Goal: Task Accomplishment & Management: Complete application form

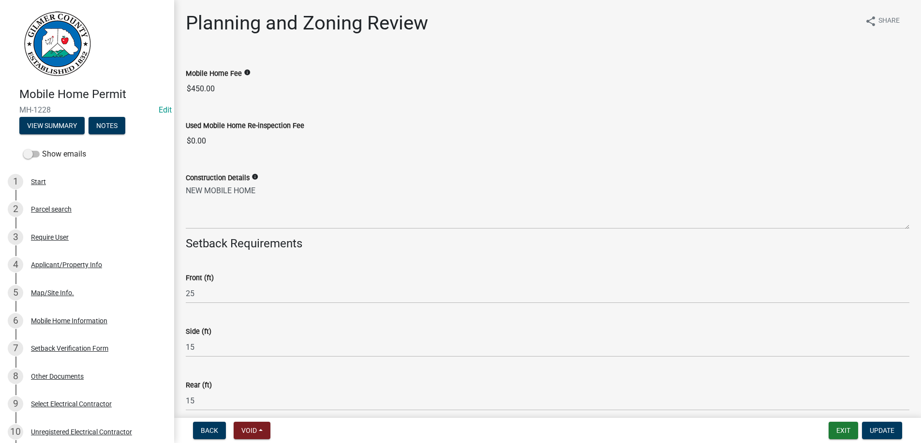
select select "b44f7338-8171-40f4-83dd-b8ba3065c966"
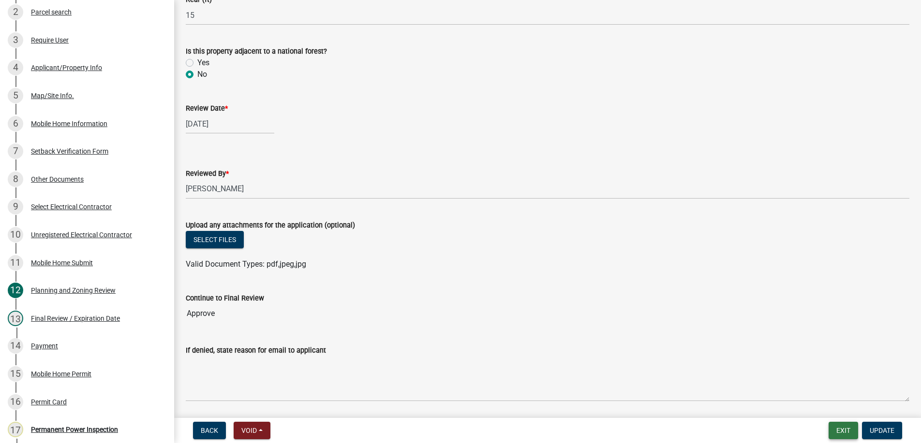
click at [847, 425] on button "Exit" at bounding box center [842, 430] width 29 height 17
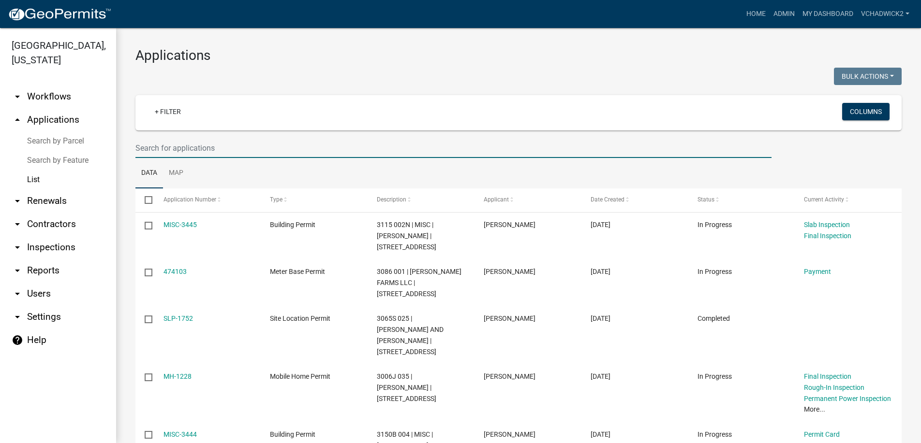
click at [157, 147] on input "text" at bounding box center [453, 148] width 636 height 20
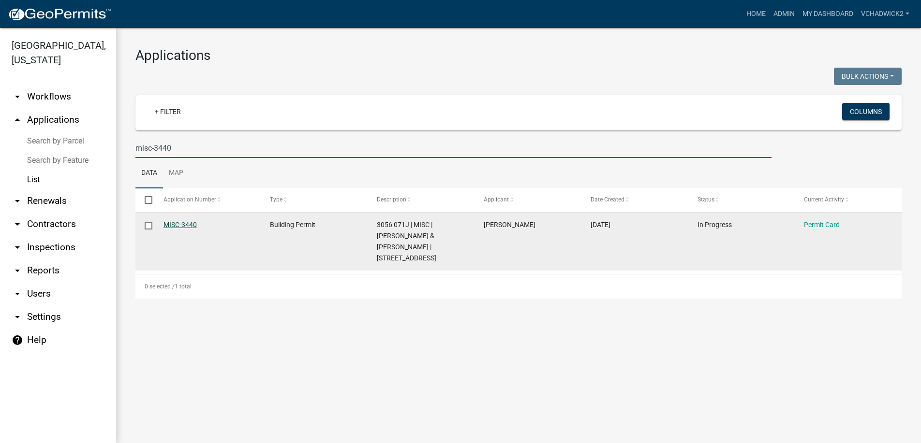
type input "misc-3440"
click at [186, 222] on link "MISC-3440" at bounding box center [179, 225] width 33 height 8
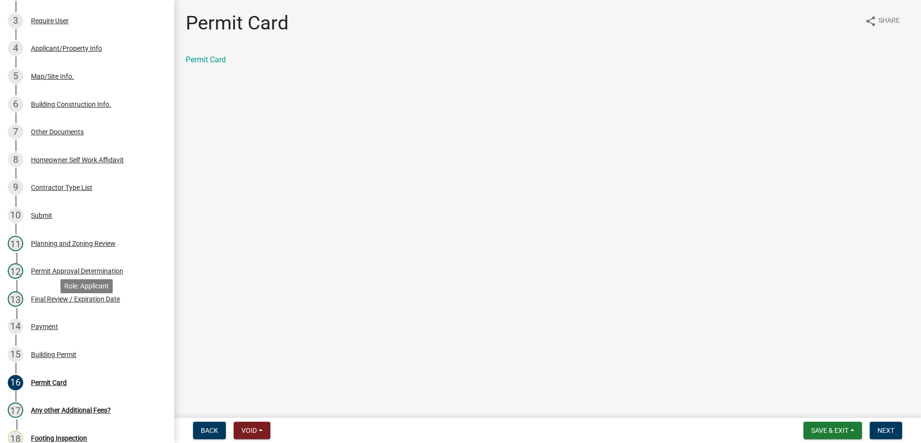
scroll to position [345, 0]
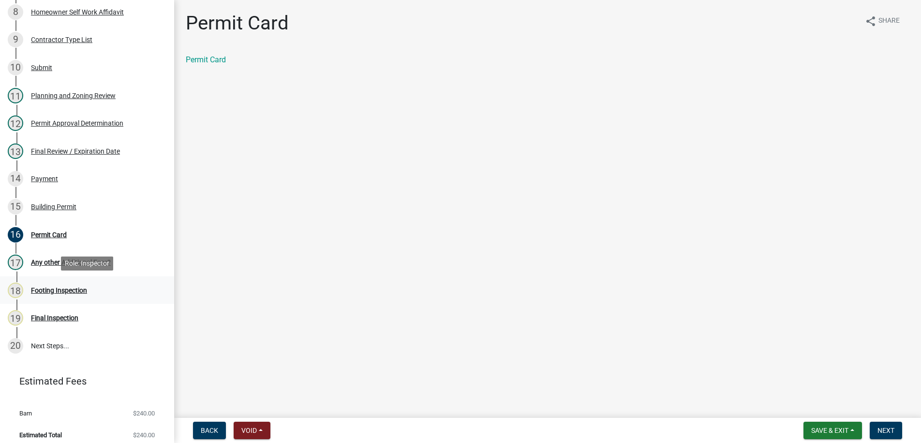
click at [54, 290] on div "Footing Inspection" at bounding box center [59, 290] width 56 height 7
click at [820, 428] on span "Save & Exit" at bounding box center [829, 431] width 37 height 8
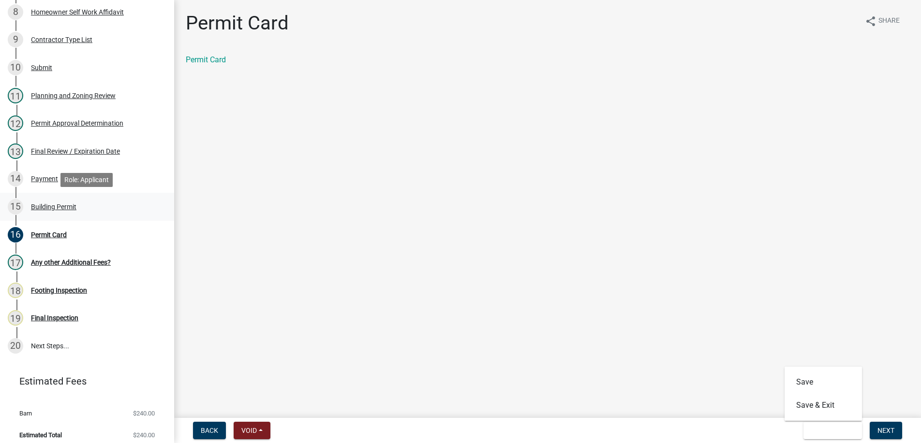
click at [72, 206] on div "Building Permit" at bounding box center [53, 207] width 45 height 7
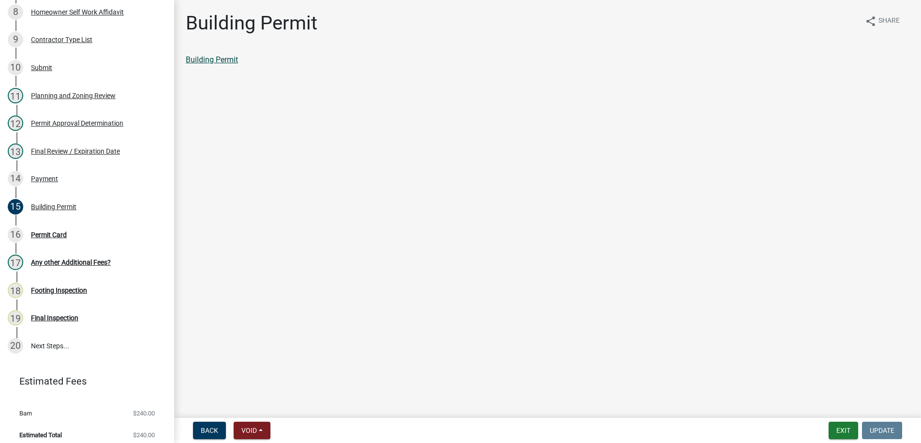
click at [213, 58] on link "Building Permit" at bounding box center [212, 59] width 52 height 9
click at [63, 230] on div "16 Permit Card" at bounding box center [83, 234] width 151 height 15
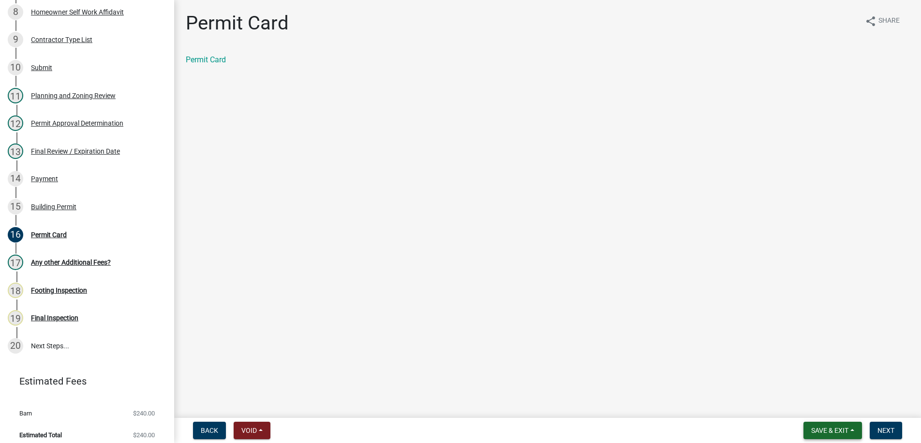
click at [839, 428] on span "Save & Exit" at bounding box center [829, 431] width 37 height 8
click at [838, 407] on button "Save & Exit" at bounding box center [822, 405] width 77 height 23
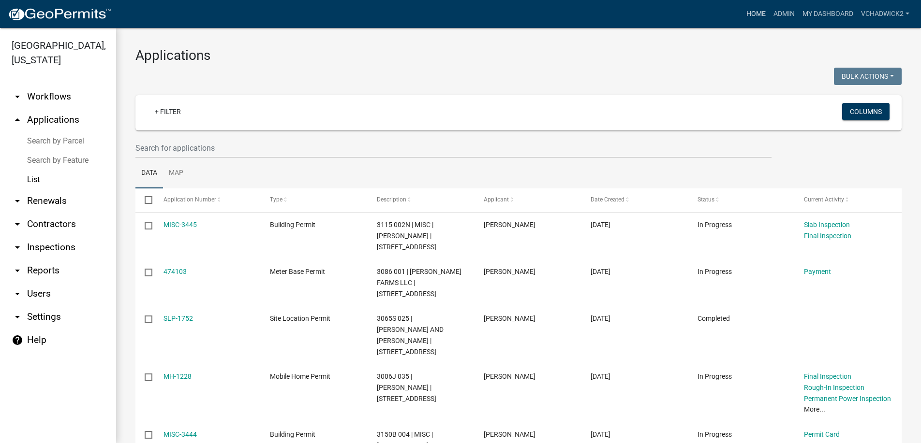
click at [758, 14] on link "Home" at bounding box center [755, 14] width 27 height 18
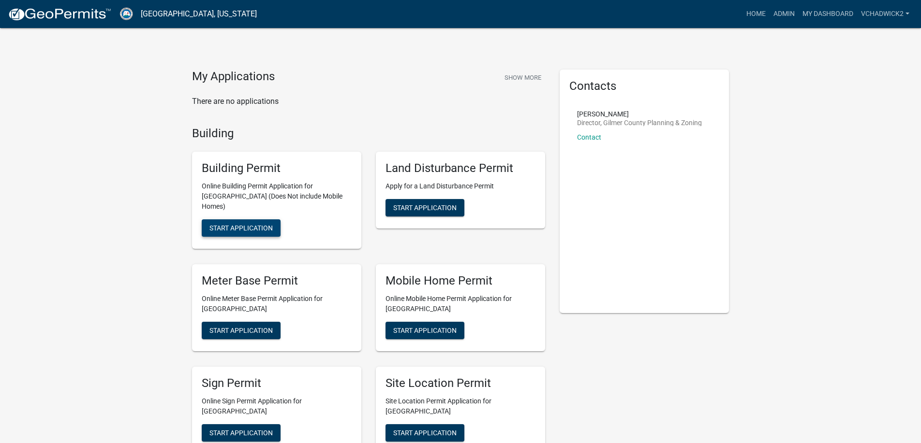
click at [246, 220] on button "Start Application" at bounding box center [241, 228] width 79 height 17
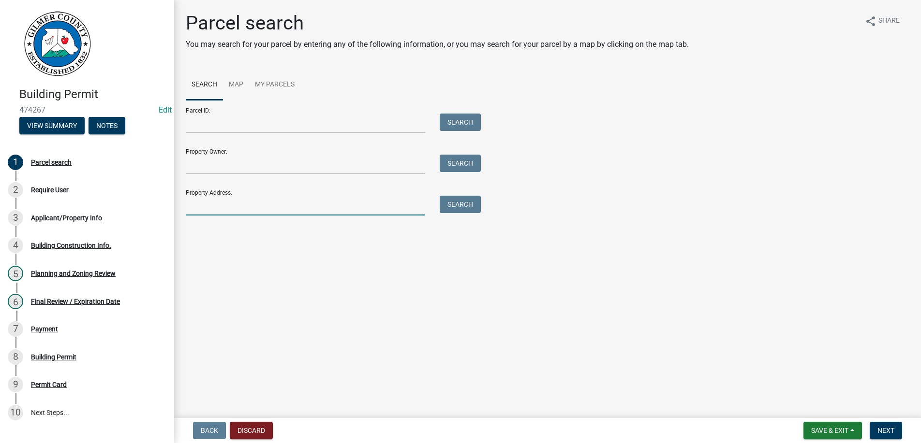
click at [197, 207] on input "Property Address:" at bounding box center [305, 206] width 239 height 20
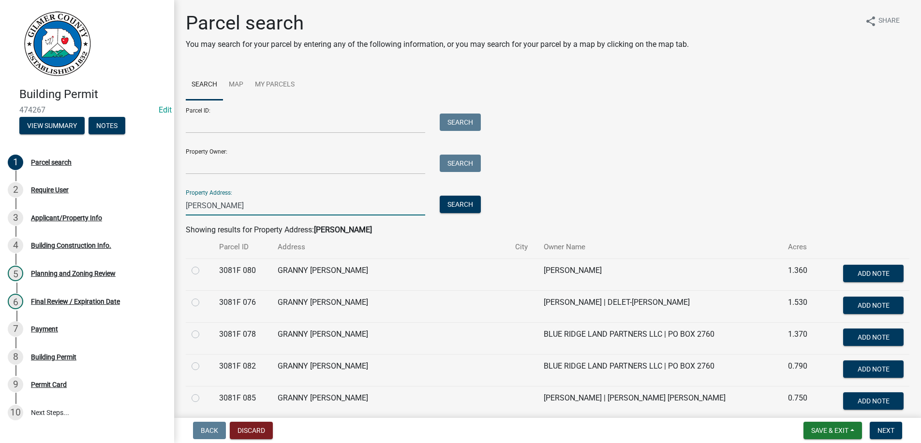
type input "SMITH"
click at [203, 265] on label at bounding box center [203, 265] width 0 height 0
click at [203, 271] on 080 "radio" at bounding box center [206, 268] width 6 height 6
radio 080 "true"
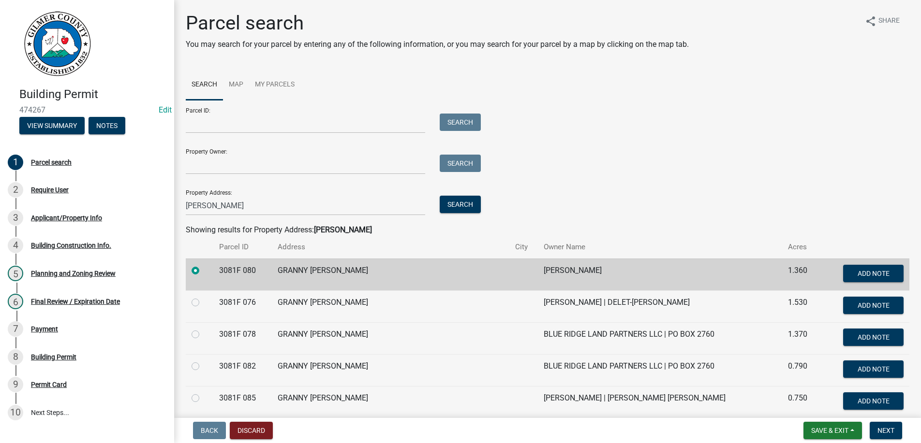
click at [203, 265] on label at bounding box center [203, 265] width 0 height 0
click at [203, 269] on 080 "radio" at bounding box center [206, 268] width 6 height 6
drag, startPoint x: 227, startPoint y: 208, endPoint x: 90, endPoint y: 205, distance: 136.9
click at [186, 205] on input "SMITH" at bounding box center [305, 206] width 239 height 20
type input "580 PLEASANT"
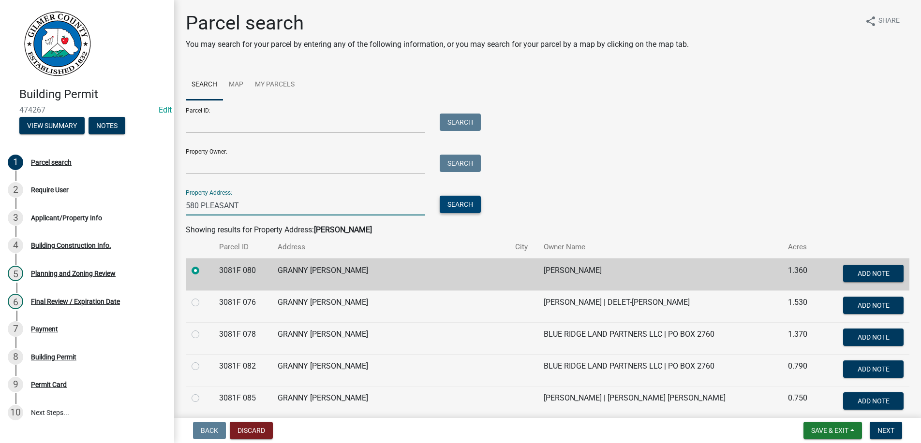
click at [463, 206] on button "Search" at bounding box center [460, 204] width 41 height 17
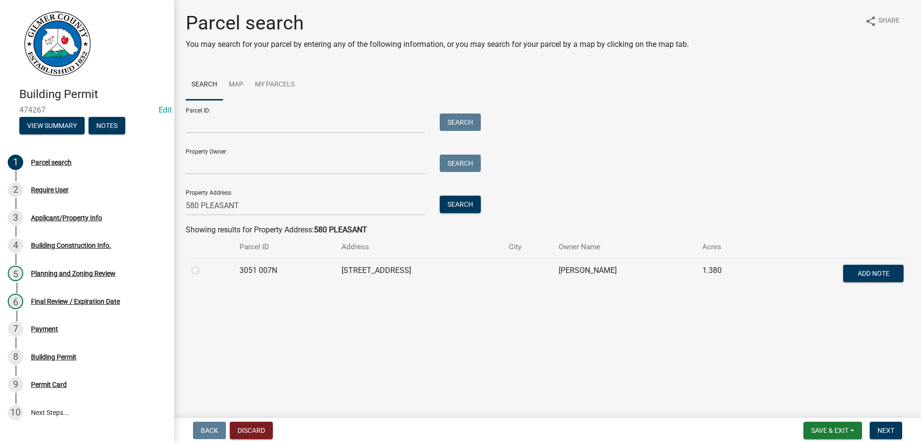
click at [203, 265] on label at bounding box center [203, 265] width 0 height 0
click at [203, 271] on 007N "radio" at bounding box center [206, 268] width 6 height 6
radio 007N "true"
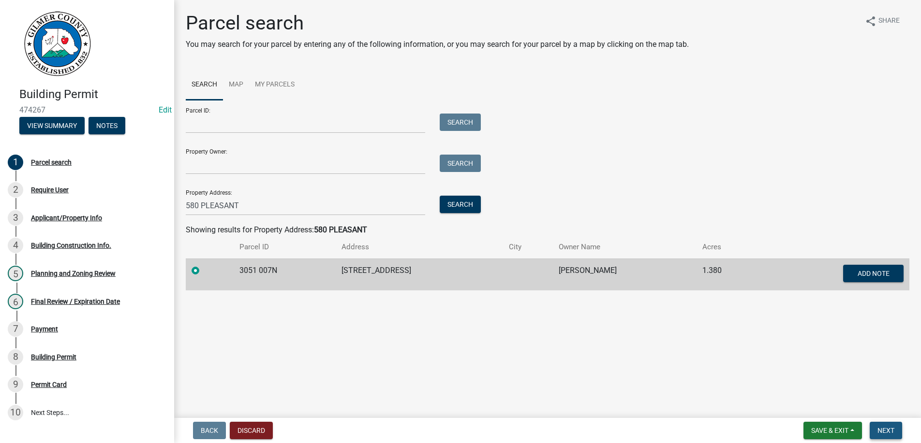
click at [883, 431] on span "Next" at bounding box center [885, 431] width 17 height 8
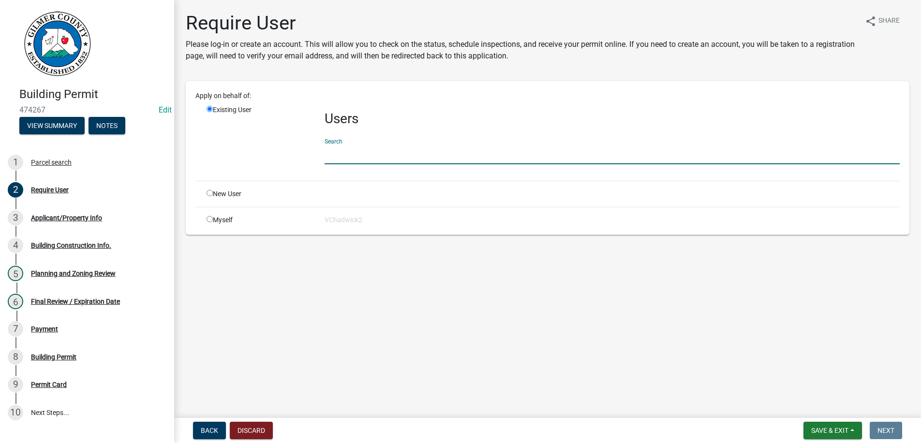
click at [370, 157] on input "text" at bounding box center [611, 155] width 575 height 20
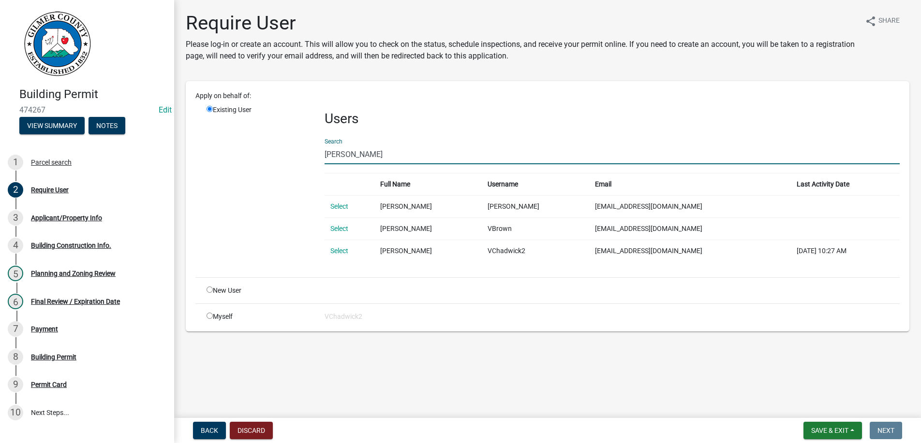
type input "VIKKI"
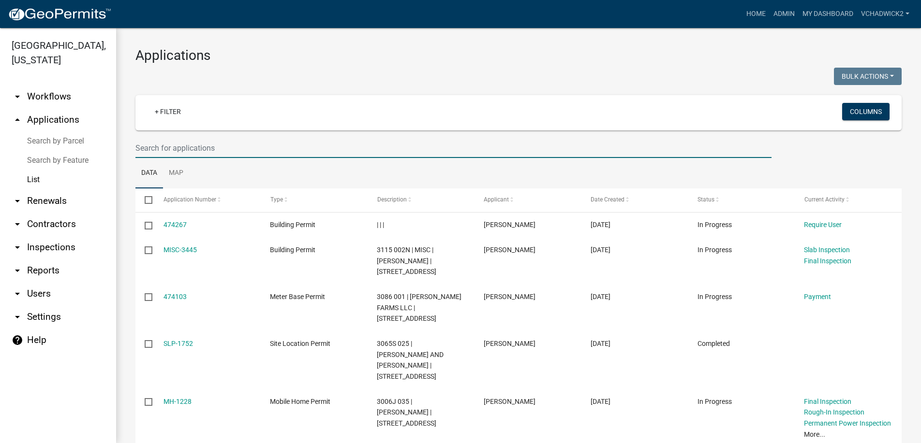
click at [196, 139] on input "text" at bounding box center [453, 148] width 636 height 20
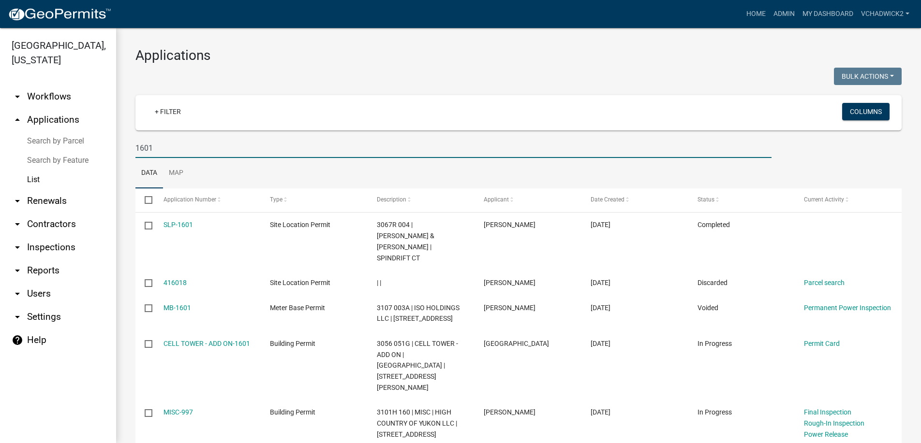
drag, startPoint x: 171, startPoint y: 142, endPoint x: 88, endPoint y: 148, distance: 82.5
click at [135, 148] on input "1601" at bounding box center [453, 148] width 636 height 20
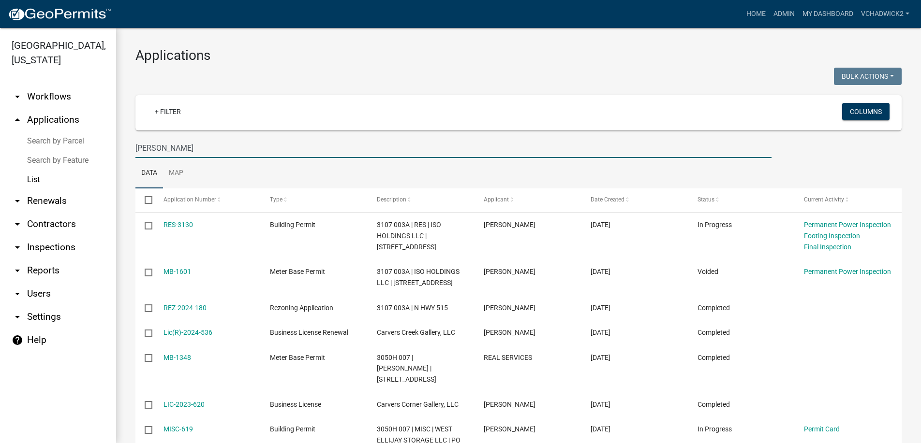
type input "[PERSON_NAME]"
